Goal: Task Accomplishment & Management: Use online tool/utility

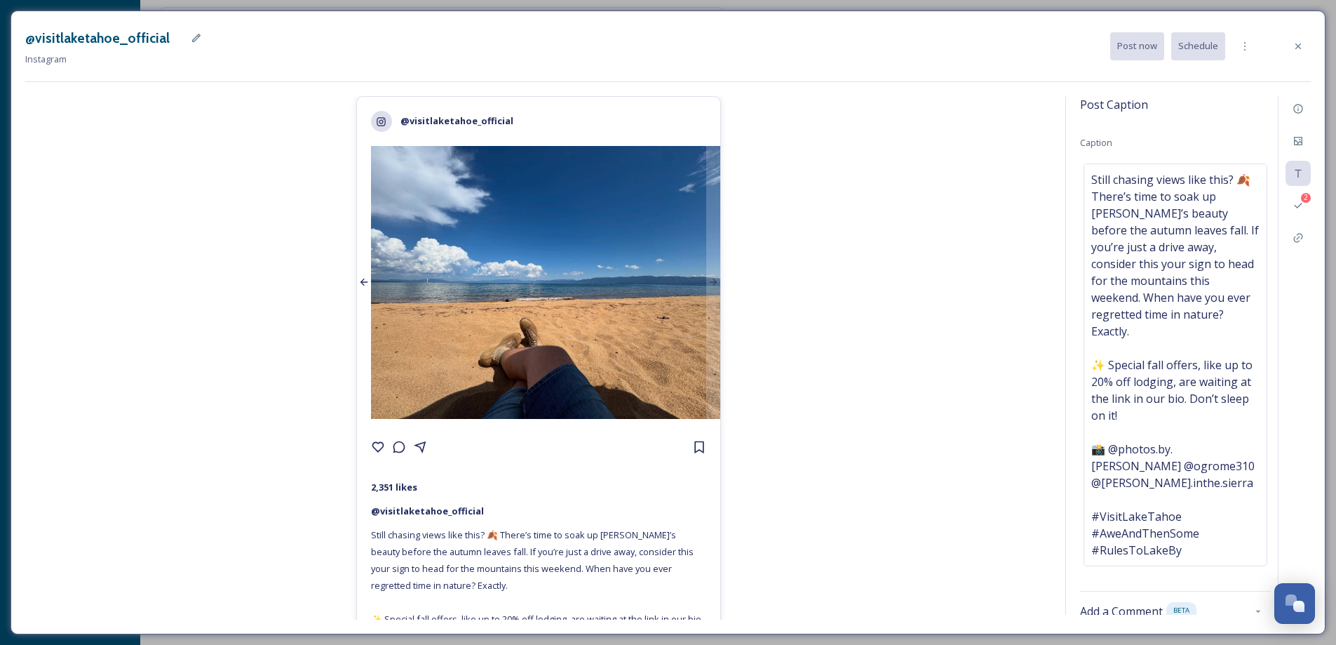
click at [359, 276] on icon at bounding box center [363, 281] width 11 height 11
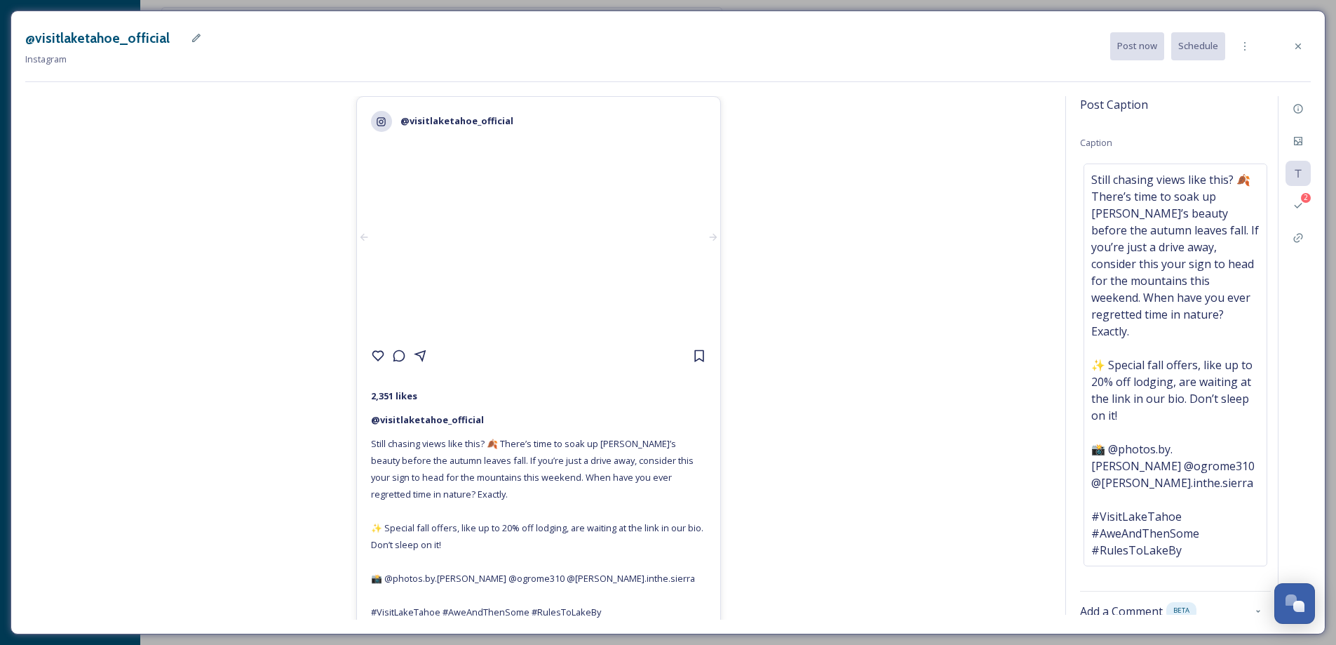
click at [367, 328] on video at bounding box center [538, 237] width 363 height 182
click at [360, 328] on div at bounding box center [364, 237] width 14 height 182
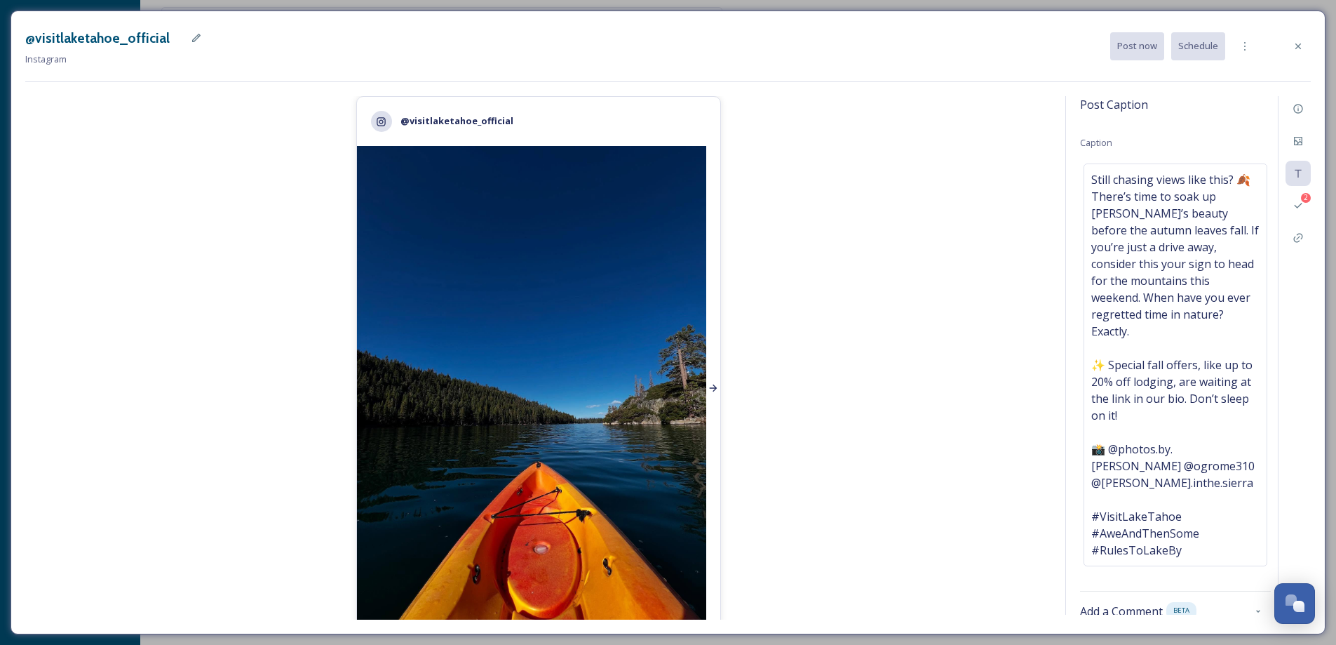
click at [713, 387] on div at bounding box center [713, 388] width 14 height 485
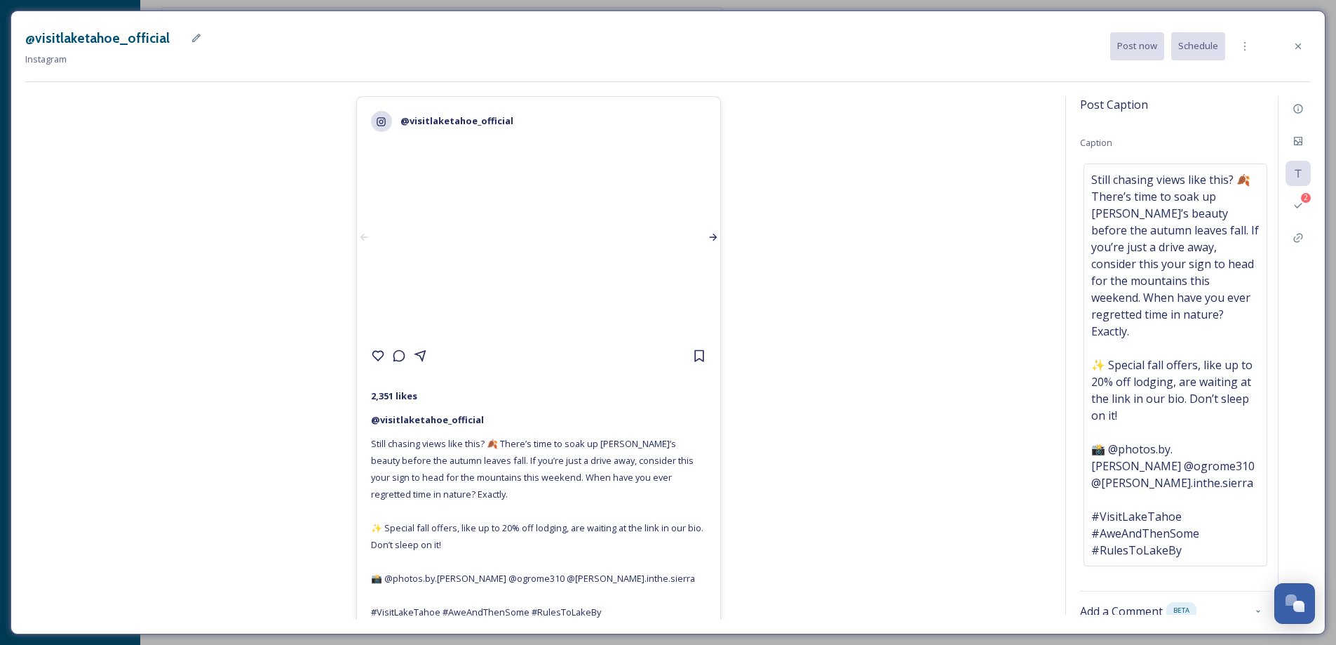
click at [713, 243] on icon at bounding box center [713, 236] width 11 height 11
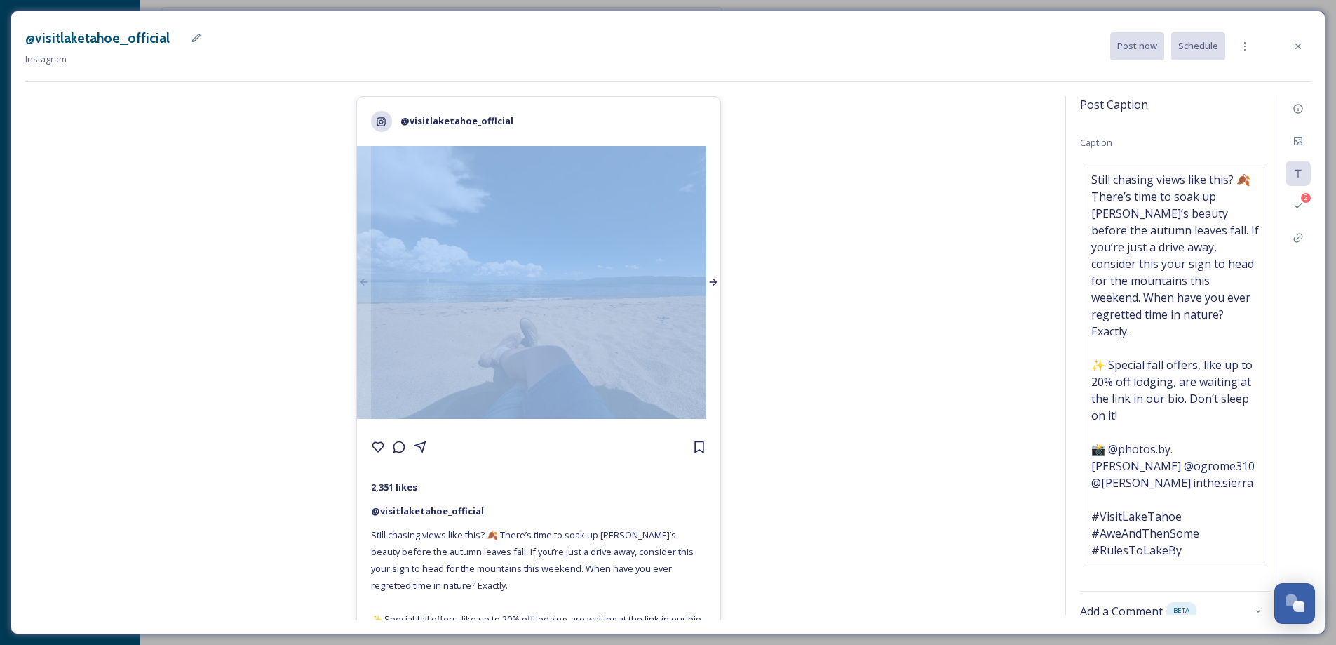
click at [713, 387] on div at bounding box center [713, 282] width 14 height 273
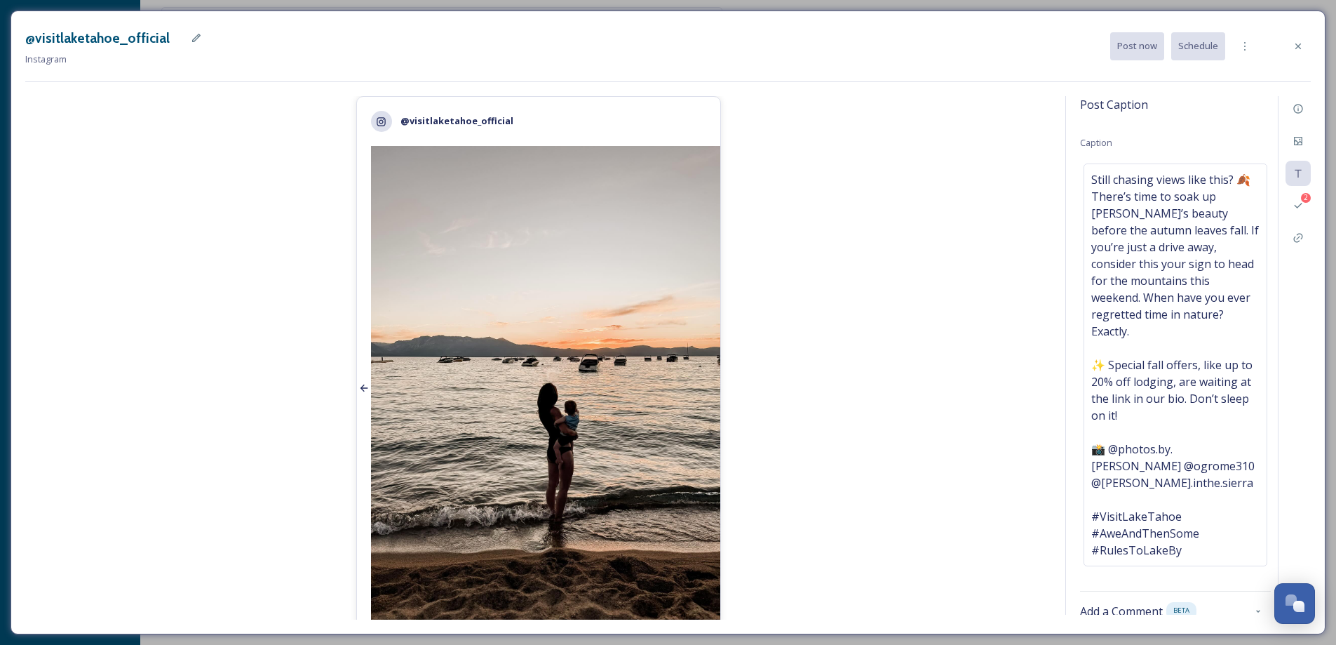
click at [357, 399] on div at bounding box center [364, 388] width 14 height 485
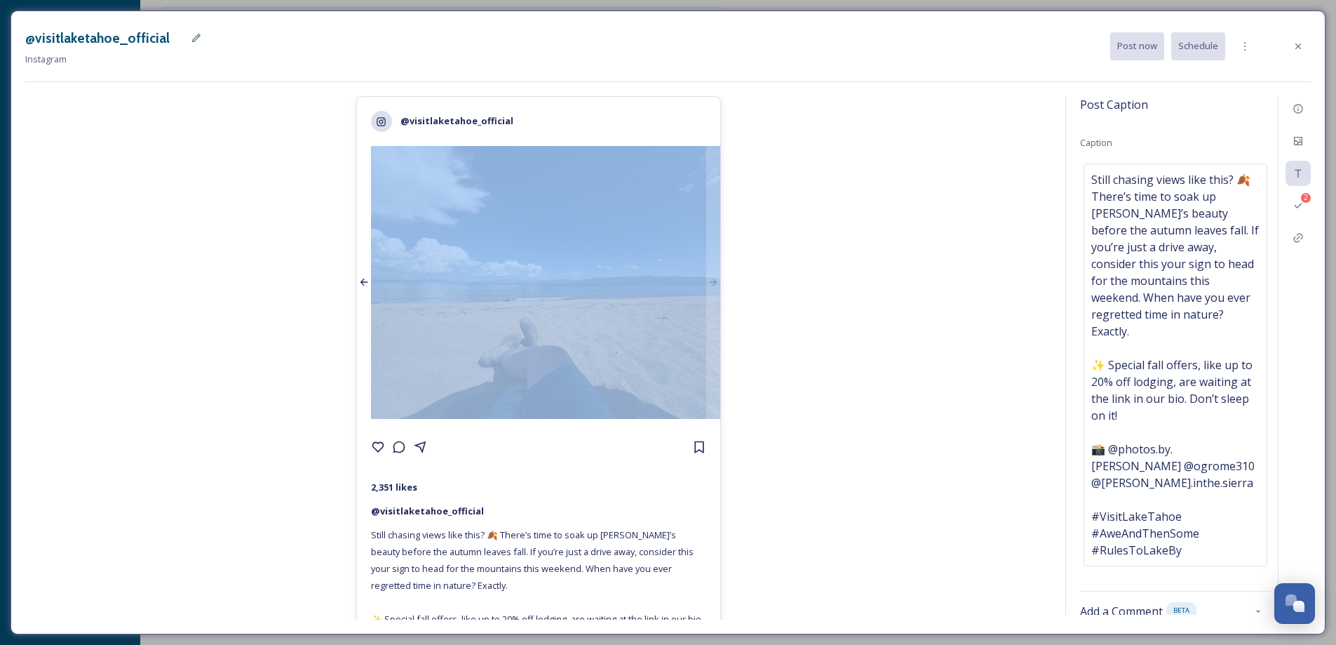
click at [357, 399] on div at bounding box center [364, 282] width 14 height 273
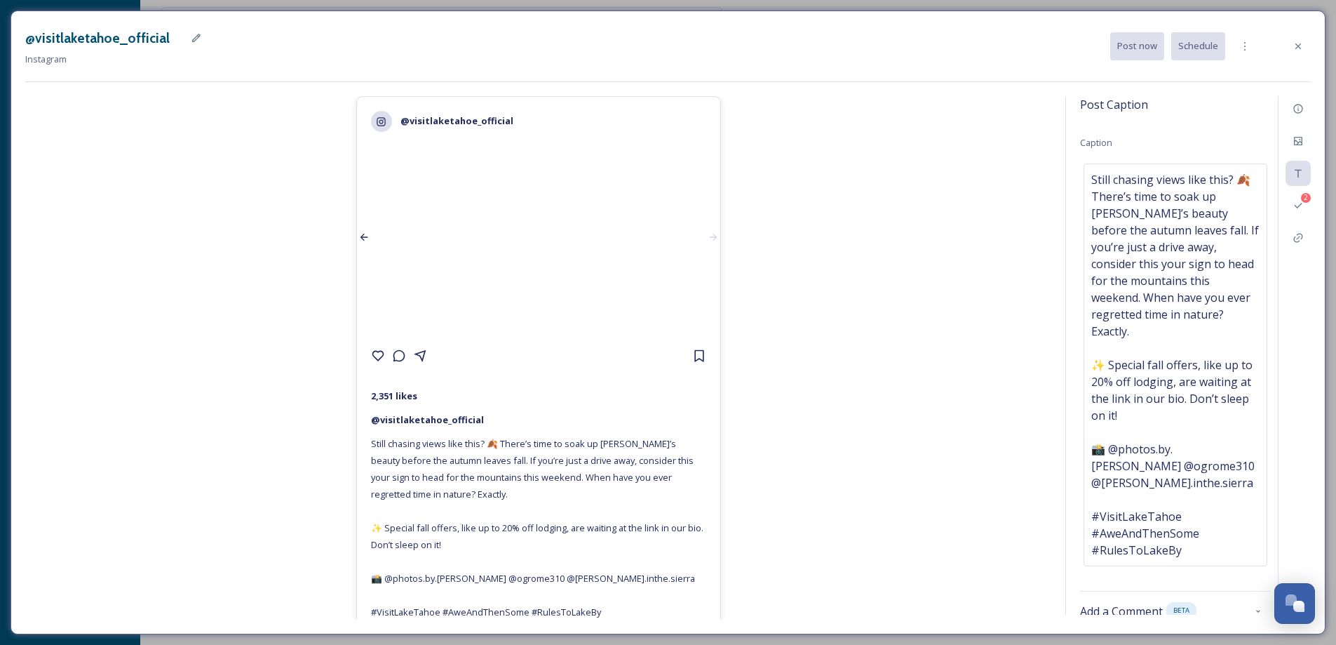
click at [357, 328] on div at bounding box center [364, 237] width 14 height 182
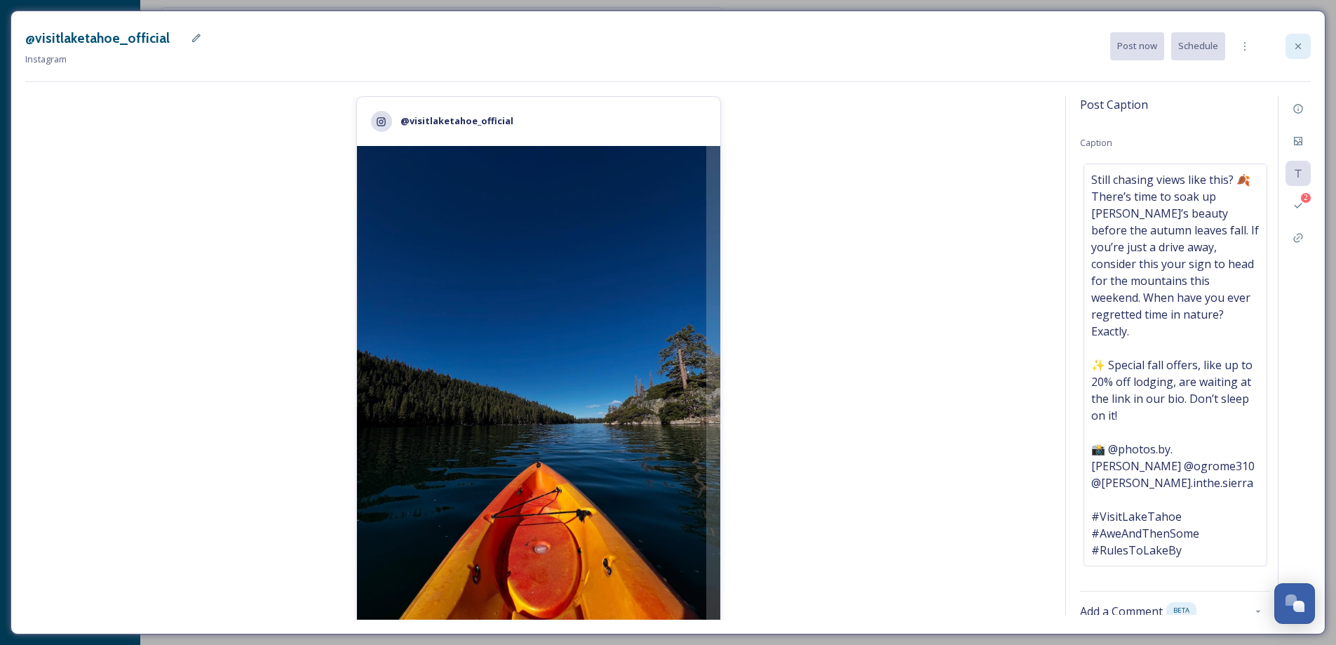
click at [1303, 47] on icon at bounding box center [1298, 46] width 11 height 11
